Goal: Task Accomplishment & Management: Complete application form

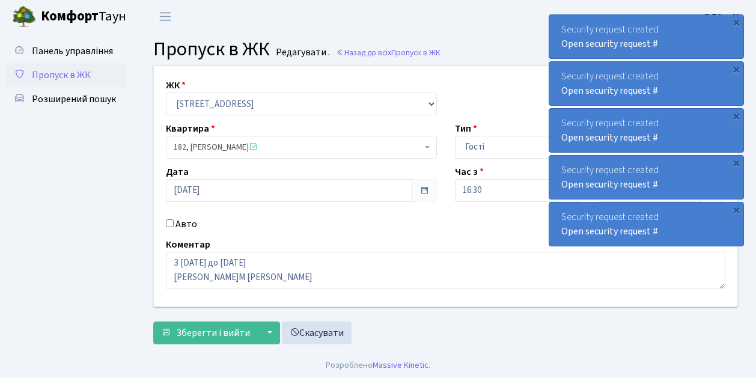
click at [60, 73] on span "Пропуск в ЖК" at bounding box center [61, 75] width 59 height 13
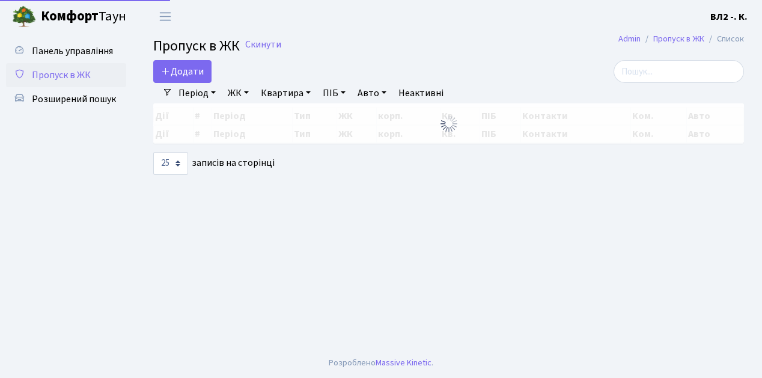
select select "25"
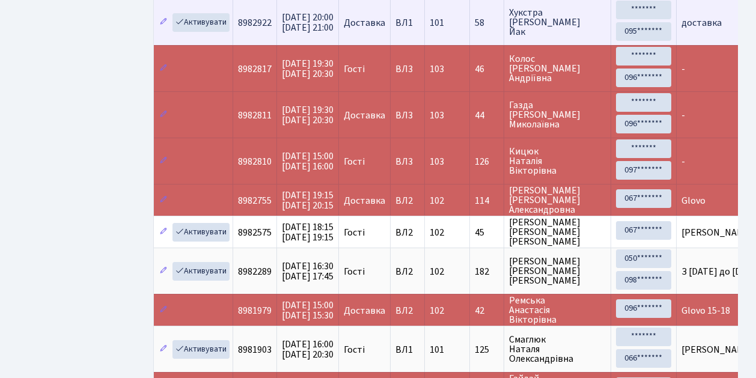
scroll to position [241, 0]
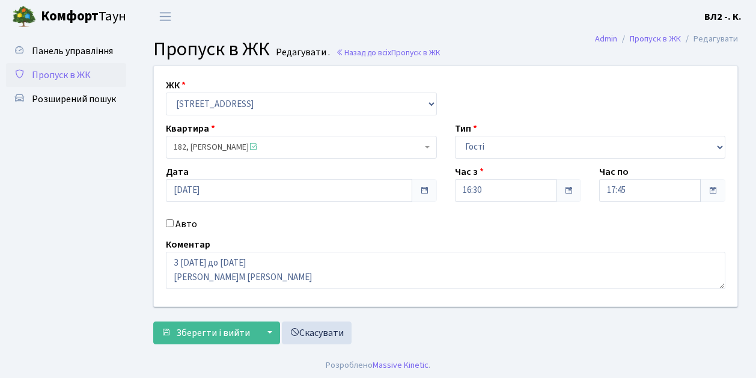
scroll to position [14, 0]
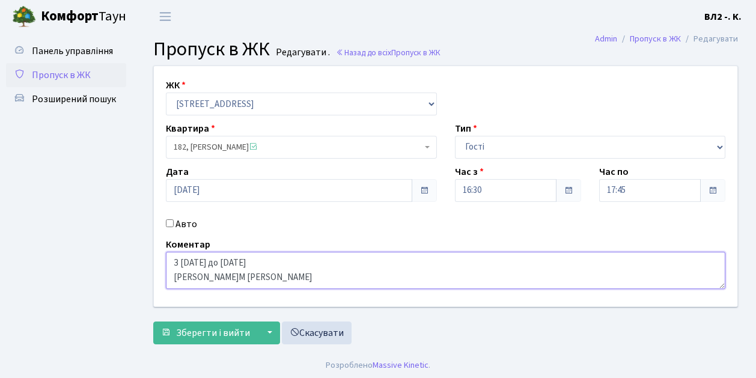
drag, startPoint x: 230, startPoint y: 263, endPoint x: 168, endPoint y: 262, distance: 61.9
click at [168, 262] on textarea "З 15.09.25 до 22.09.25 О.Г. Якименко В.М Литвиновський" at bounding box center [446, 270] width 560 height 37
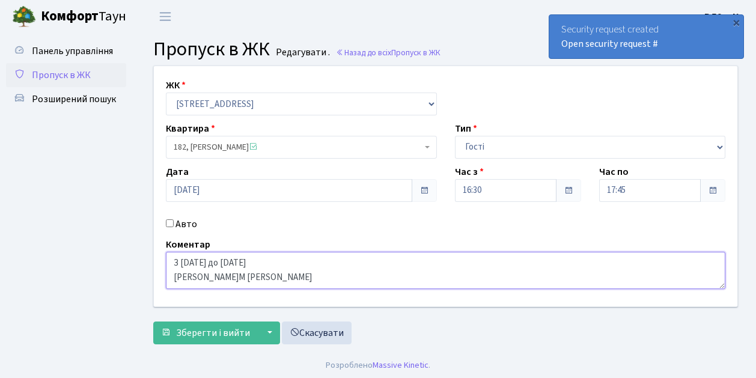
click at [265, 281] on textarea "З 15.09.25 до 22.09.25 О.Г. Якименко В.М Литвиновський" at bounding box center [446, 270] width 560 height 37
drag, startPoint x: 256, startPoint y: 279, endPoint x: 166, endPoint y: 275, distance: 90.3
click at [166, 275] on textarea "З 15.09.25 до 22.09.25 О.Г. Якименко В.М Литвиновський" at bounding box center [446, 270] width 560 height 37
click at [268, 267] on textarea "З 15.09.25 до 22.09.25 О.Г. Якименко В.М Литвиновський" at bounding box center [446, 270] width 560 height 37
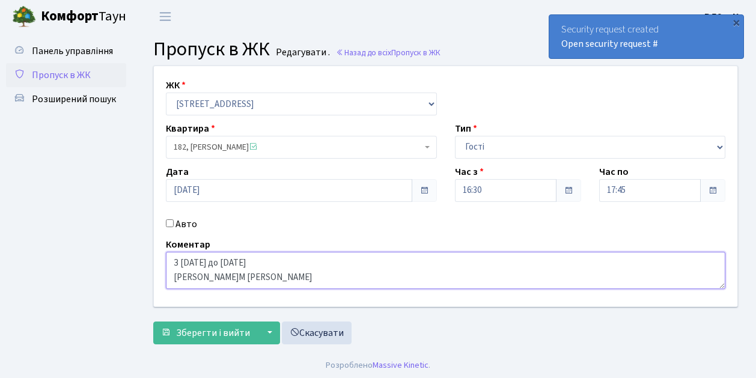
drag, startPoint x: 256, startPoint y: 262, endPoint x: 262, endPoint y: 262, distance: 6.6
click at [261, 262] on textarea "З 15.09.25 до 22.09.25 О.Г. Якименко В.М Литвиновський" at bounding box center [446, 270] width 560 height 37
click at [262, 262] on textarea "З 15.09.25 до 22.09.25 О.Г. Якименко В.М Литвиновський" at bounding box center [446, 270] width 560 height 37
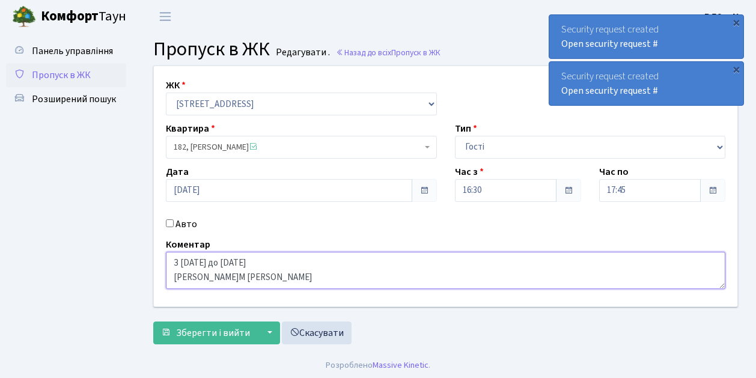
drag, startPoint x: 262, startPoint y: 262, endPoint x: 169, endPoint y: 262, distance: 93.2
click at [169, 262] on textarea "З 15.09.25 до 22.09.25 О.Г. Якименко В.М Литвиновський" at bounding box center [446, 270] width 560 height 37
click at [350, 272] on textarea "З 15.09.25 до 22.09.25 О.Г. Якименко В.М Литвиновський" at bounding box center [446, 270] width 560 height 37
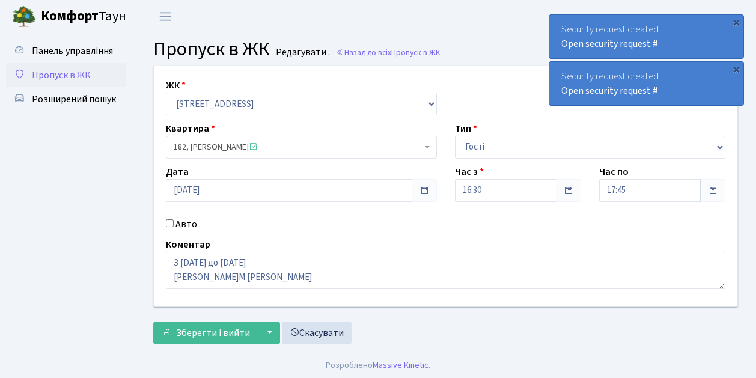
click at [57, 76] on span "Пропуск в ЖК" at bounding box center [61, 75] width 59 height 13
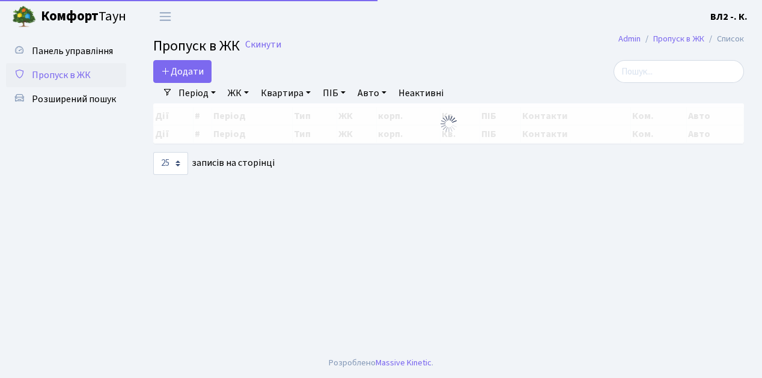
select select "25"
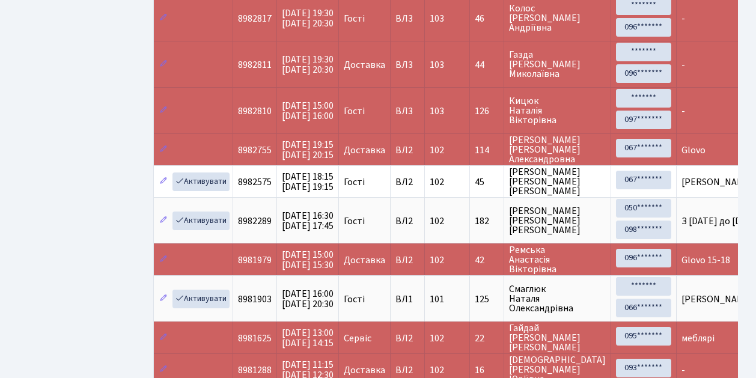
scroll to position [241, 0]
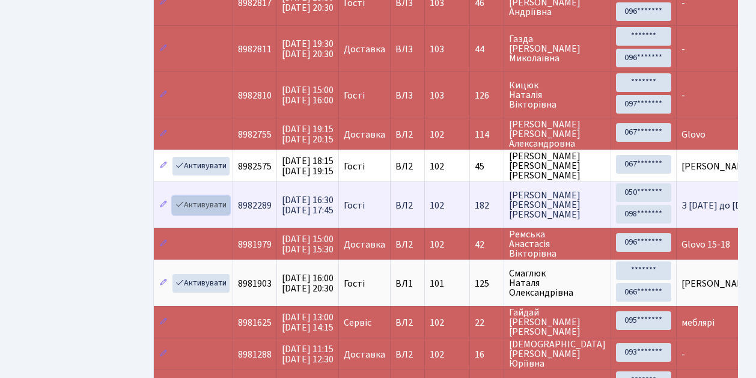
click at [198, 198] on link "Активувати" at bounding box center [201, 205] width 57 height 19
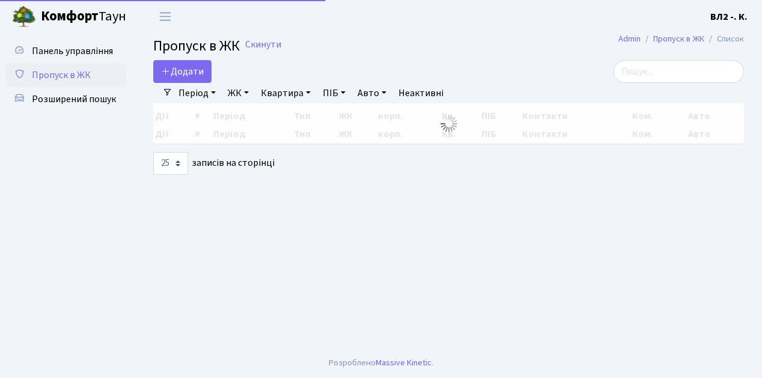
select select "25"
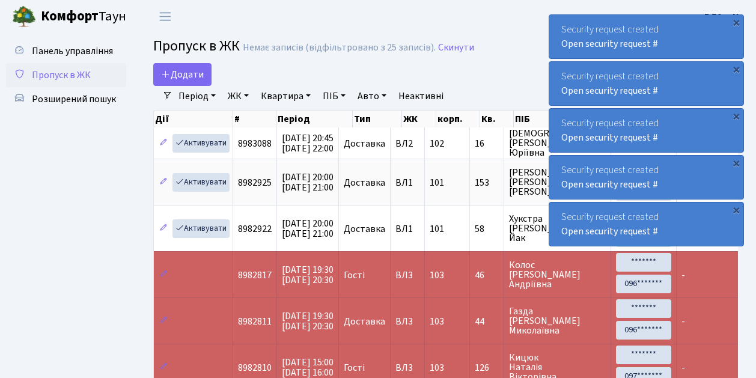
click at [63, 75] on span "Пропуск в ЖК" at bounding box center [61, 75] width 59 height 13
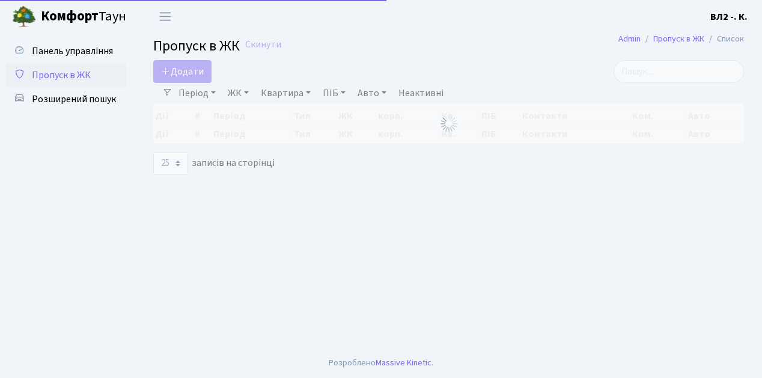
select select "25"
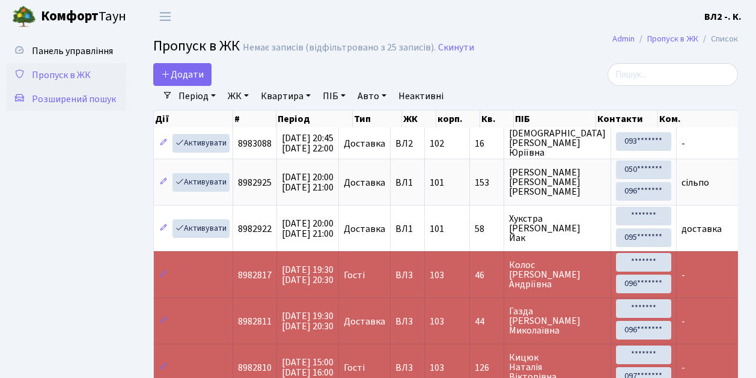
click at [89, 101] on span "Розширений пошук" at bounding box center [74, 99] width 84 height 13
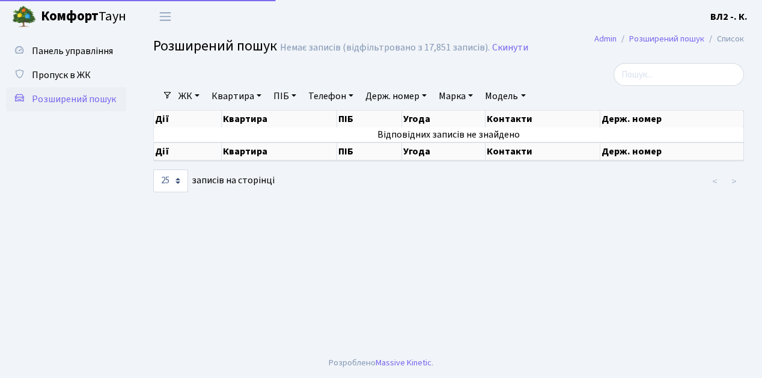
select select "25"
click at [247, 97] on link "Квартира" at bounding box center [237, 96] width 60 height 20
type input "47"
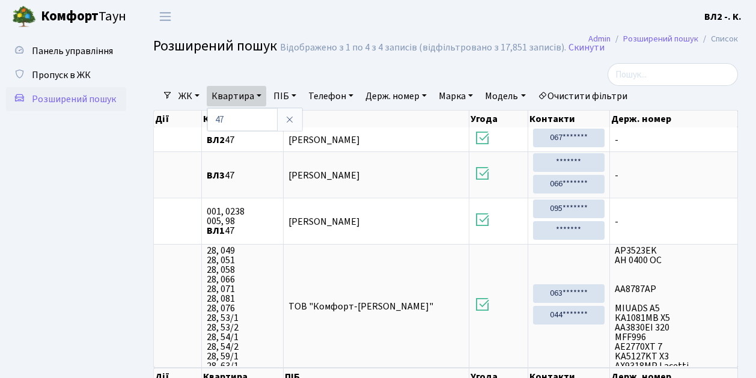
click at [100, 171] on ul "Панель управління Пропуск в ЖК Розширений пошук" at bounding box center [66, 226] width 120 height 374
click at [67, 76] on span "Пропуск в ЖК" at bounding box center [61, 75] width 59 height 13
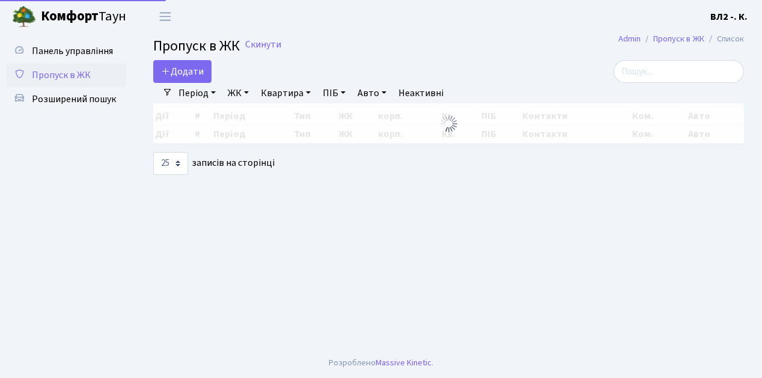
select select "25"
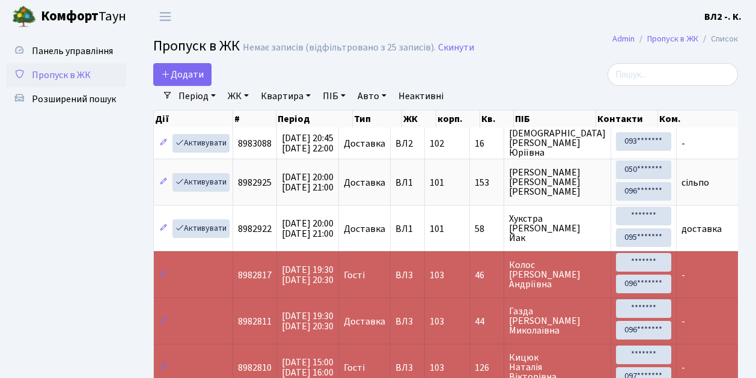
click at [69, 75] on span "Пропуск в ЖК" at bounding box center [61, 75] width 59 height 13
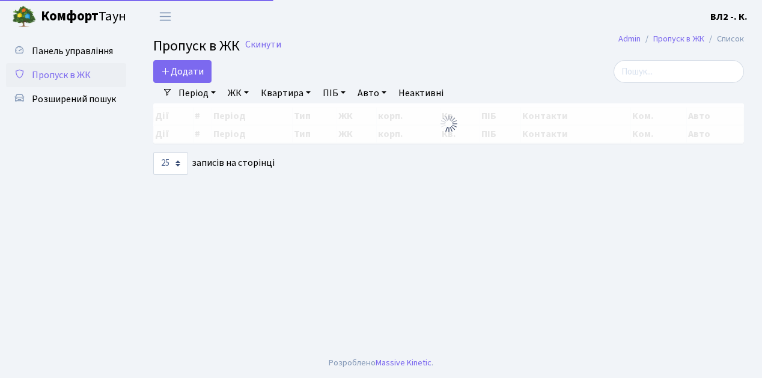
select select "25"
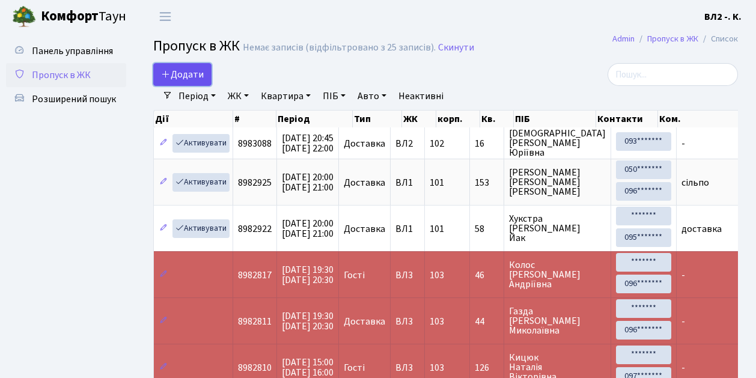
click at [195, 77] on span "Додати" at bounding box center [182, 74] width 43 height 13
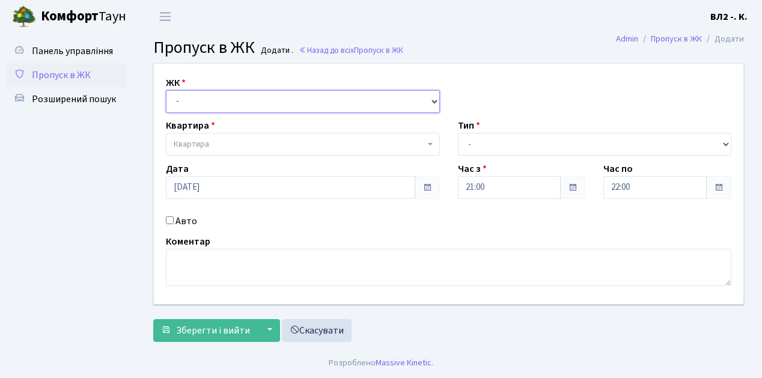
click at [197, 98] on select "- ВЛ1, Ужгородський пров., 4/1 ВЛ2, Голосіївський просп., 76 ВЛ3, пр.Голосіївсь…" at bounding box center [303, 101] width 274 height 23
select select "317"
click at [166, 90] on select "- ВЛ1, Ужгородський пров., 4/1 ВЛ2, Голосіївський просп., 76 ВЛ3, пр.Голосіївсь…" at bounding box center [303, 101] width 274 height 23
select select
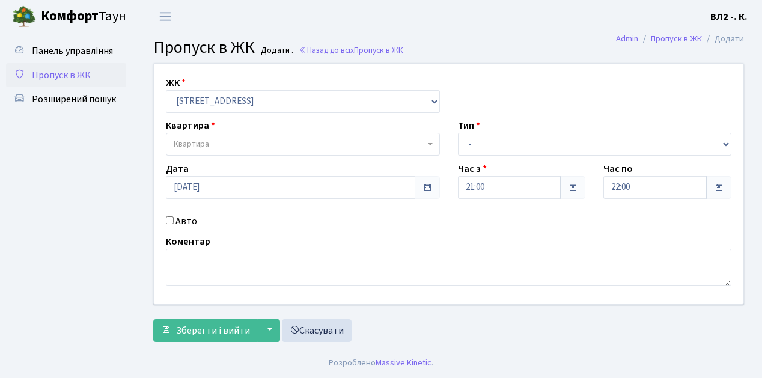
click at [230, 144] on span "Квартира" at bounding box center [299, 144] width 251 height 12
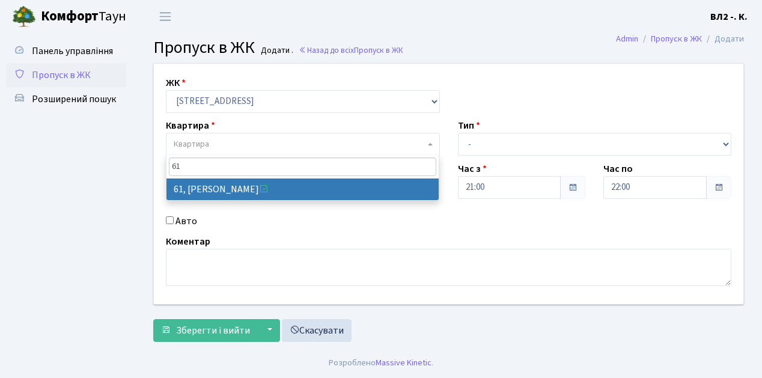
type input "61"
select select "38122"
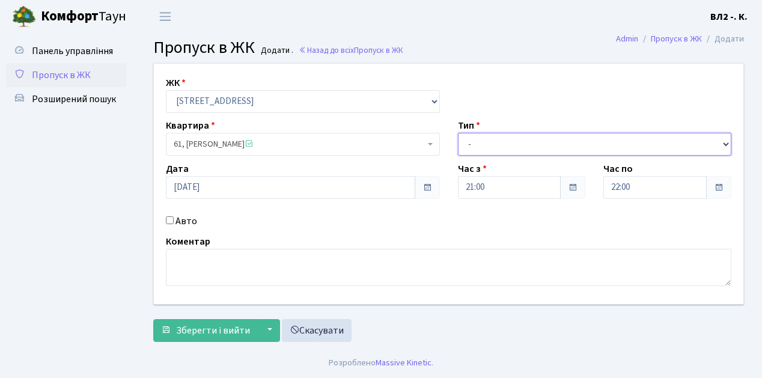
click at [479, 143] on select "- Доставка Таксі Гості Сервіс" at bounding box center [595, 144] width 274 height 23
select select "1"
click at [458, 133] on select "- Доставка Таксі Гості Сервіс" at bounding box center [595, 144] width 274 height 23
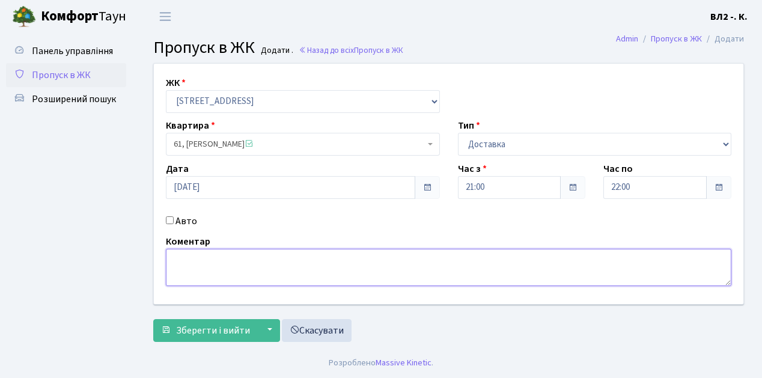
click at [207, 279] on textarea at bounding box center [449, 267] width 566 height 37
click at [214, 259] on textarea at bounding box center [449, 267] width 566 height 37
click at [208, 271] on textarea at bounding box center [449, 267] width 566 height 37
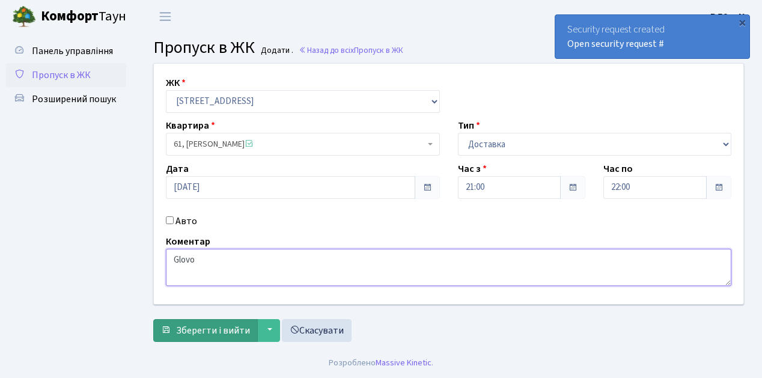
type textarea "Glovo"
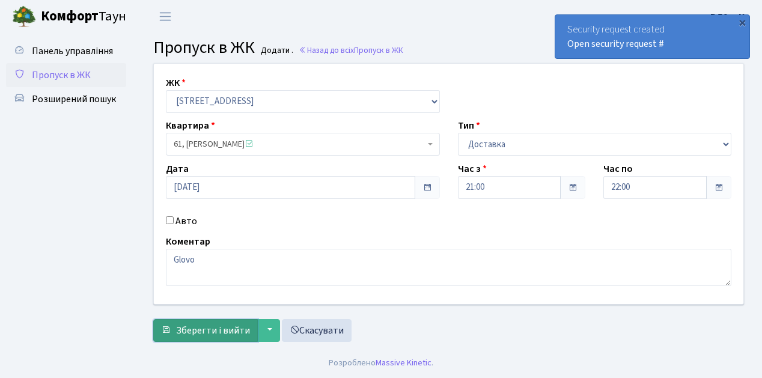
click at [197, 336] on span "Зберегти і вийти" at bounding box center [213, 330] width 74 height 13
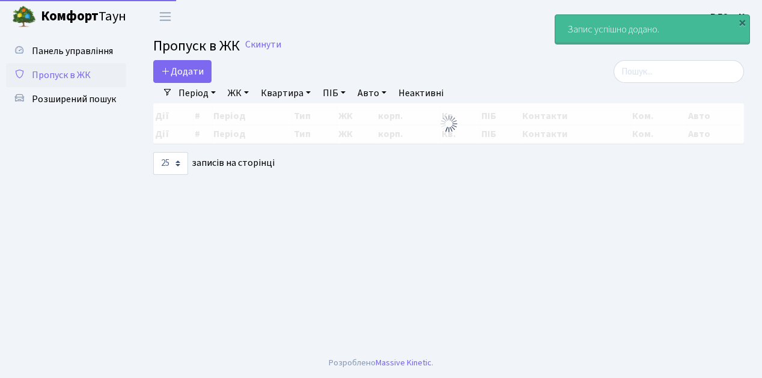
select select "25"
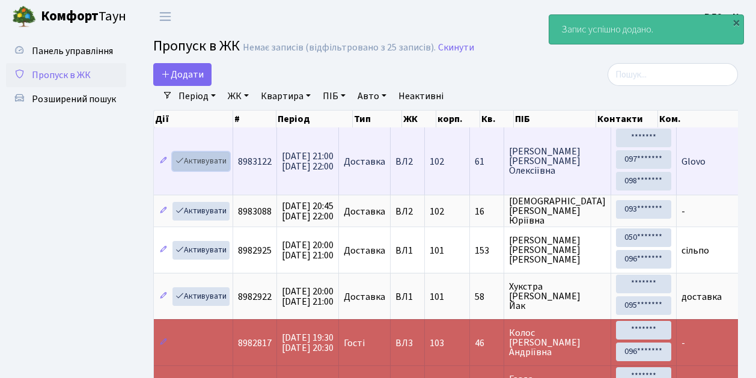
click at [202, 160] on link "Активувати" at bounding box center [201, 161] width 57 height 19
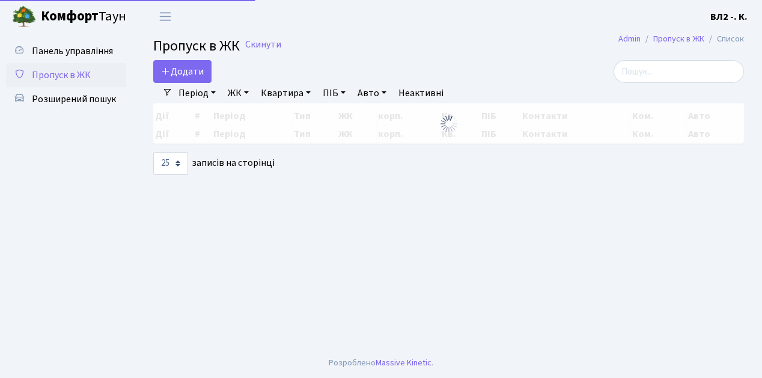
select select "25"
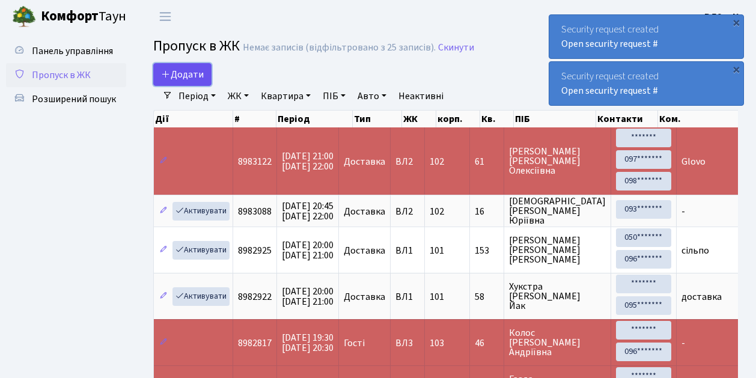
click at [188, 73] on span "Додати" at bounding box center [182, 74] width 43 height 13
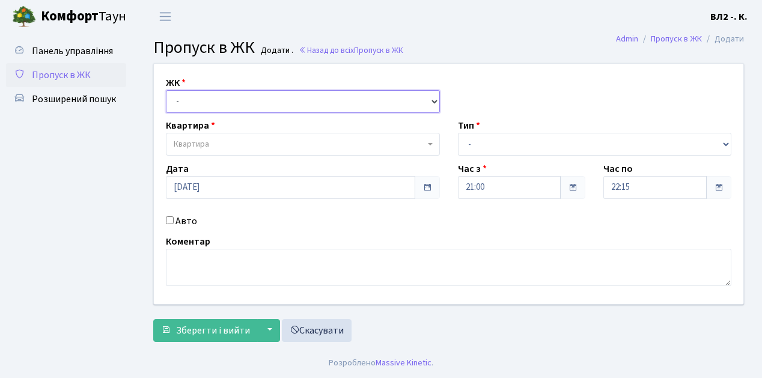
click at [195, 100] on select "- [STREET_ADDRESS][PERSON_NAME]" at bounding box center [303, 101] width 274 height 23
select select "317"
click at [166, 90] on select "- [STREET_ADDRESS][PERSON_NAME]" at bounding box center [303, 101] width 274 height 23
select select
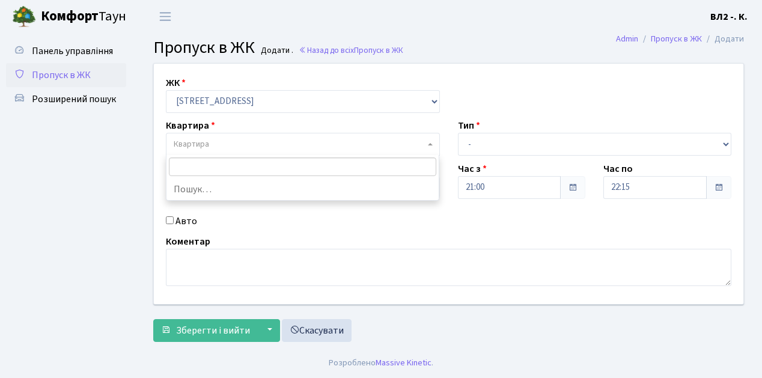
click at [215, 143] on span "Квартира" at bounding box center [299, 144] width 251 height 12
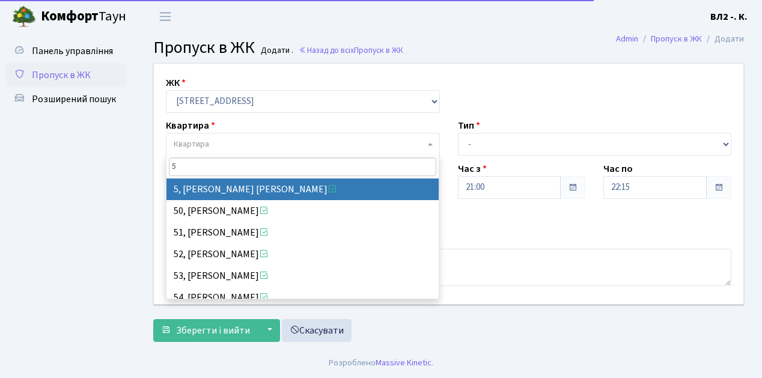
type input "5"
select select "37954"
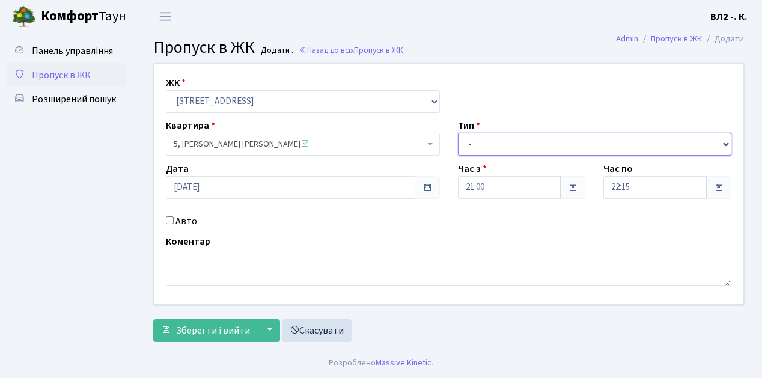
click at [500, 144] on select "- Доставка Таксі Гості Сервіс" at bounding box center [595, 144] width 274 height 23
select select "1"
click at [458, 133] on select "- Доставка Таксі Гості Сервіс" at bounding box center [595, 144] width 274 height 23
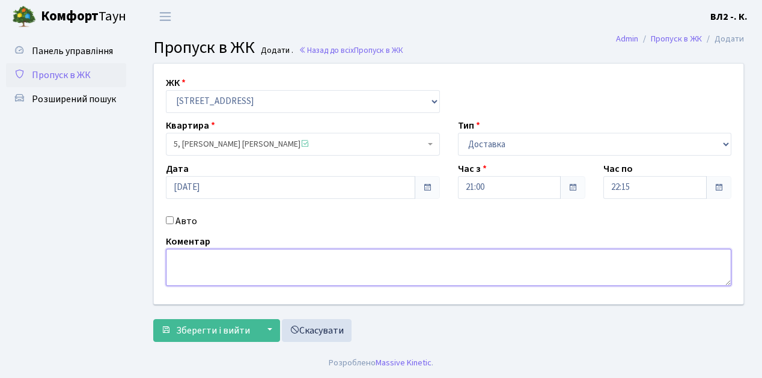
click at [192, 268] on textarea at bounding box center [449, 267] width 566 height 37
type textarea "Glovo"
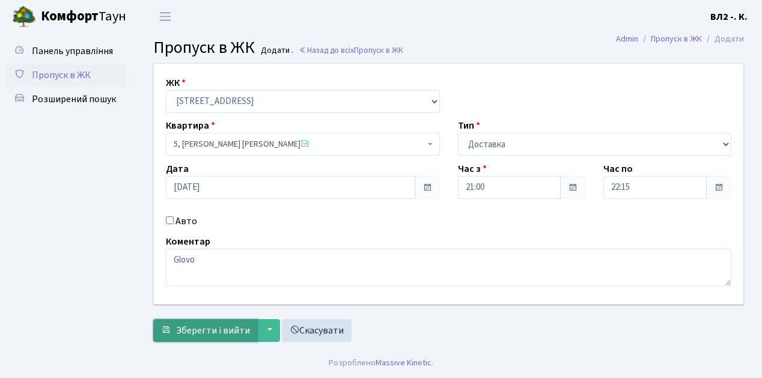
click at [221, 330] on span "Зберегти і вийти" at bounding box center [213, 330] width 74 height 13
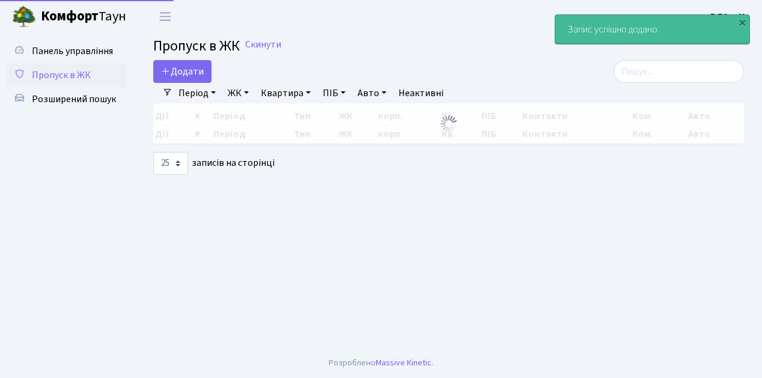
select select "25"
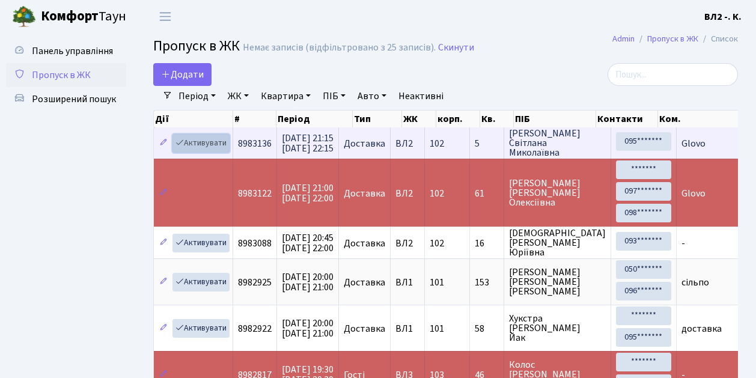
click at [204, 142] on link "Активувати" at bounding box center [201, 143] width 57 height 19
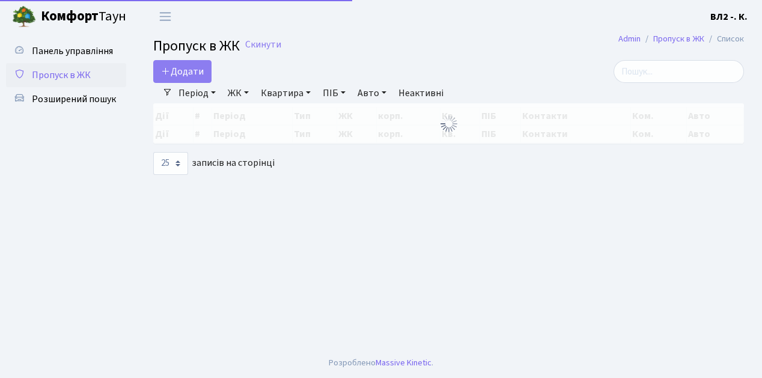
select select "25"
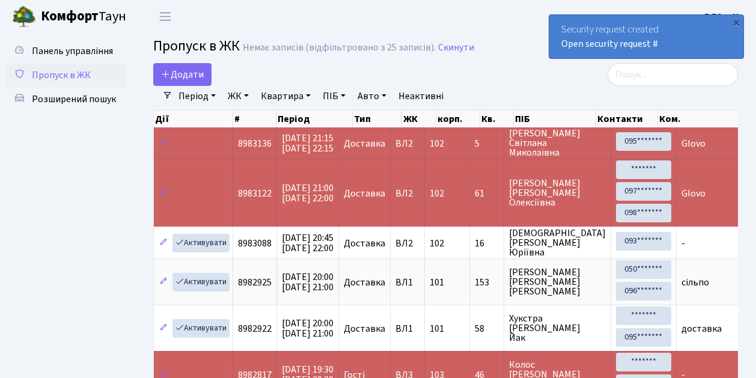
click at [75, 72] on span "Пропуск в ЖК" at bounding box center [61, 75] width 59 height 13
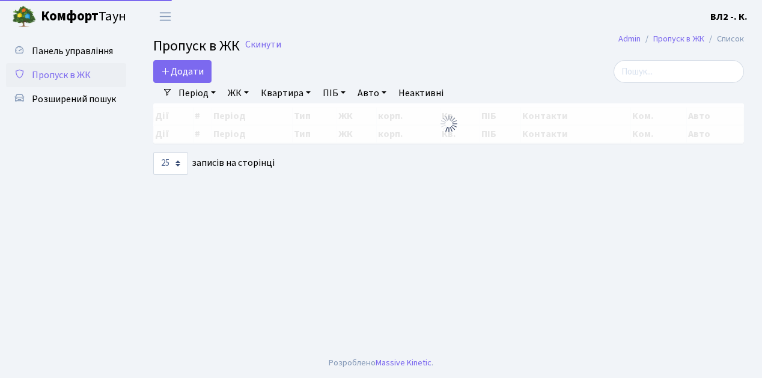
select select "25"
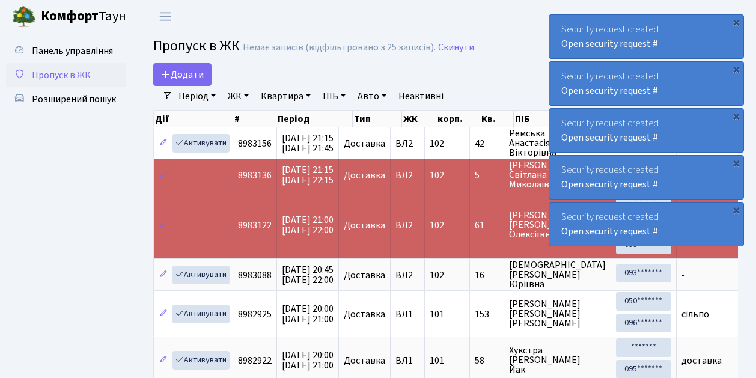
click at [66, 73] on span "Пропуск в ЖК" at bounding box center [61, 75] width 59 height 13
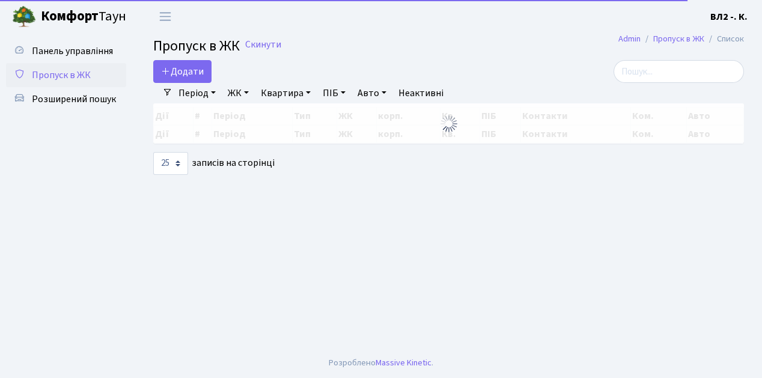
select select "25"
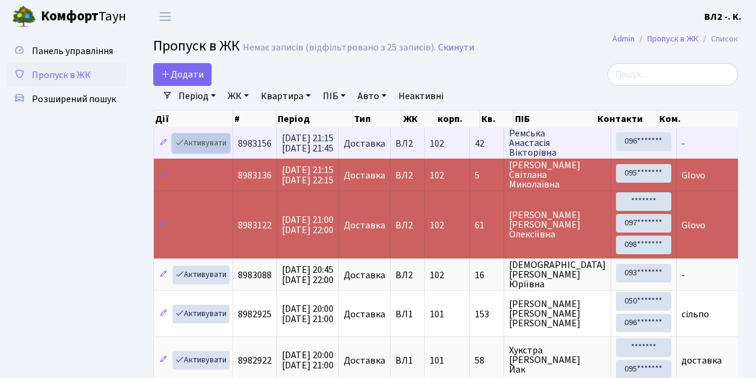
click at [202, 142] on link "Активувати" at bounding box center [201, 143] width 57 height 19
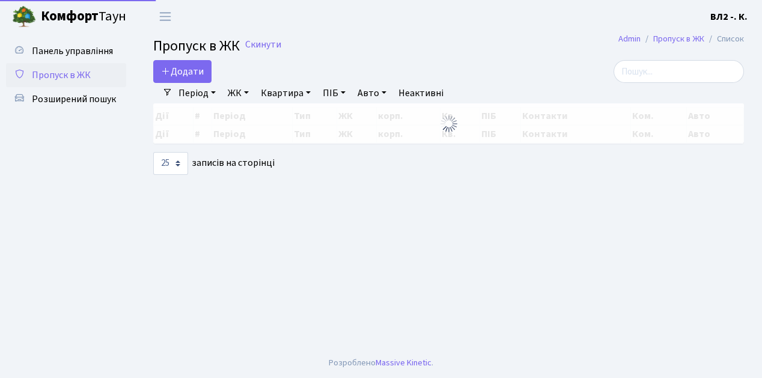
select select "25"
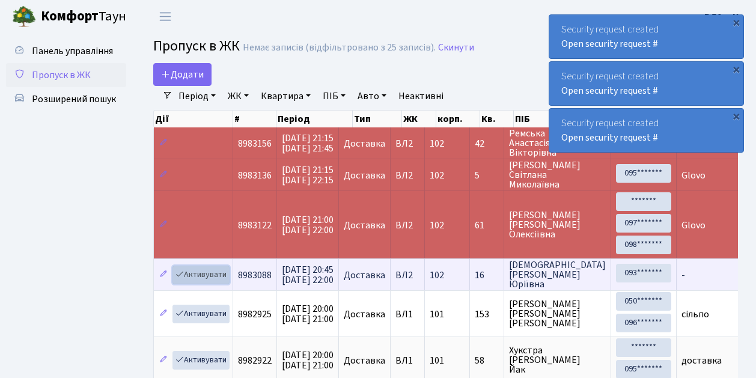
click at [208, 275] on link "Активувати" at bounding box center [201, 275] width 57 height 19
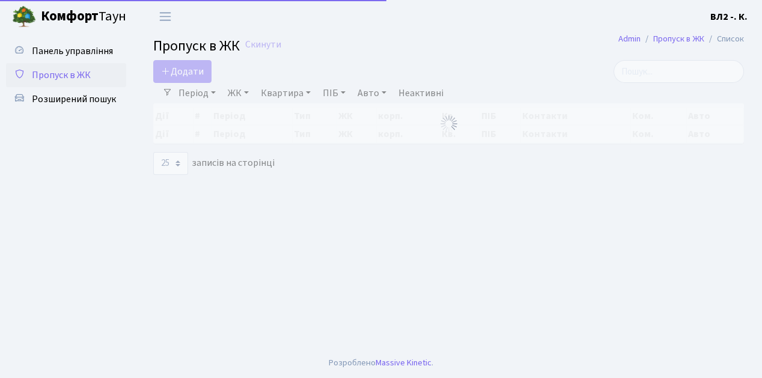
select select "25"
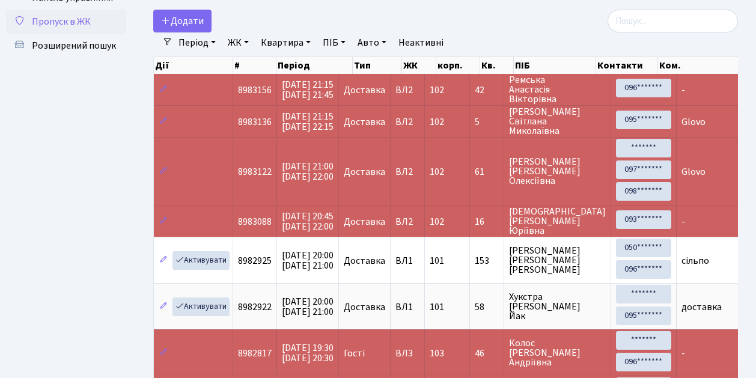
scroll to position [40, 0]
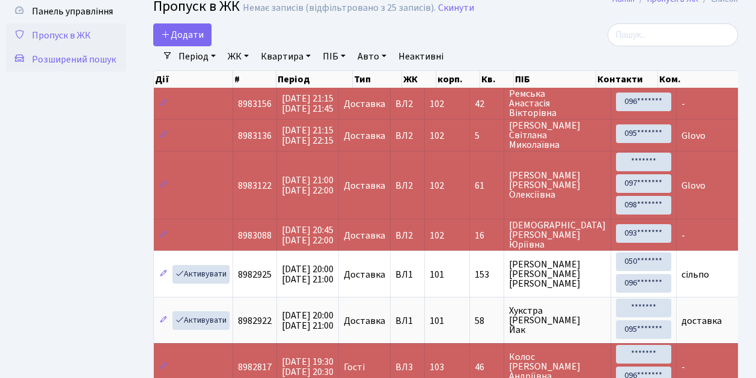
click at [84, 59] on span "Розширений пошук" at bounding box center [74, 59] width 84 height 13
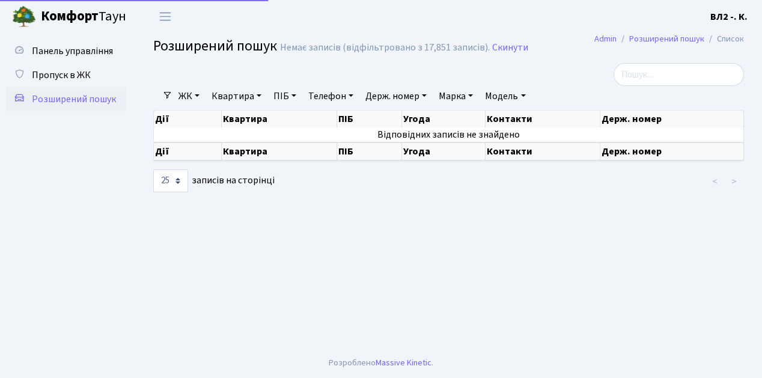
select select "25"
click at [82, 101] on span "Розширений пошук" at bounding box center [74, 99] width 84 height 13
select select "25"
click at [233, 100] on link "Квартира" at bounding box center [237, 96] width 60 height 20
type input "45"
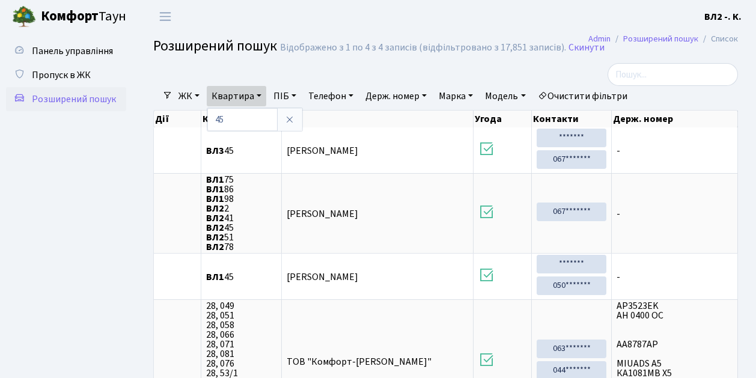
click at [87, 195] on ul "Панель управління Пропуск в ЖК Розширений пошук" at bounding box center [66, 253] width 120 height 429
